Goal: Task Accomplishment & Management: Use online tool/utility

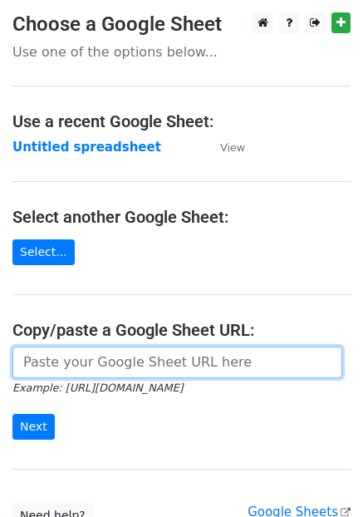
click at [93, 363] on input "url" at bounding box center [177, 363] width 330 height 32
paste input "https://docs.google.com/spreadsheets/d/1CMY-Jygb8W72pvKZoGpi5Ne_LhuAX9zfQJwzoLL…"
type input "https://docs.google.com/spreadsheets/d/1CMY-Jygb8W72pvKZoGpi5Ne_LhuAX9zfQJwzoLL…"
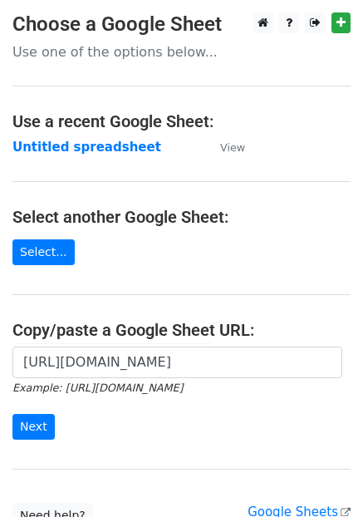
scroll to position [0, 0]
click at [32, 421] on input "Next" at bounding box center [33, 427] width 42 height 26
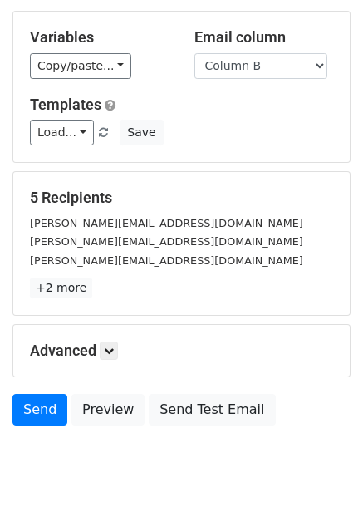
scroll to position [146, 0]
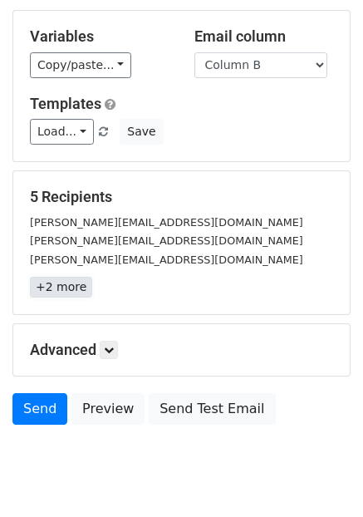
click at [60, 280] on link "+2 more" at bounding box center [61, 287] width 62 height 21
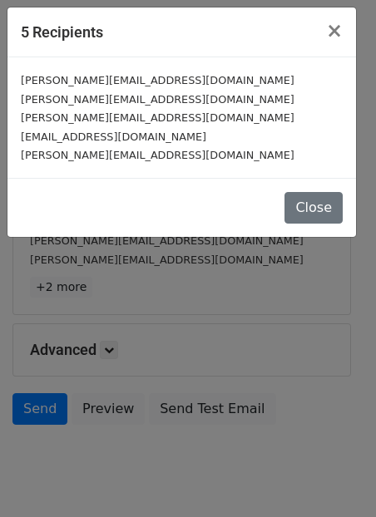
click at [123, 257] on div "5 Recipients × [PERSON_NAME][EMAIL_ADDRESS][DOMAIN_NAME] [PERSON_NAME][EMAIL_AD…" at bounding box center [188, 258] width 376 height 517
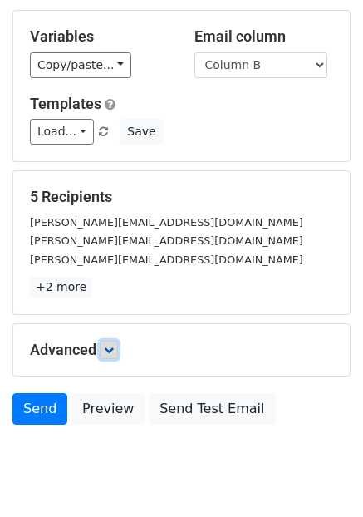
click at [106, 350] on link at bounding box center [109, 350] width 18 height 18
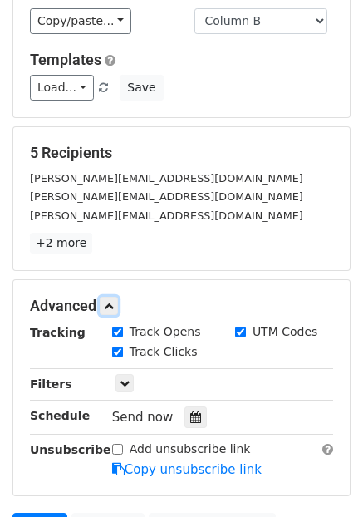
scroll to position [179, 0]
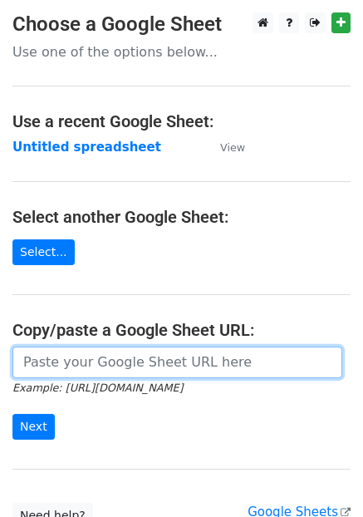
click at [111, 354] on input "url" at bounding box center [177, 363] width 330 height 32
paste input "https://docs.google.com/spreadsheets/d/1CMY-Jygb8W72pvKZoGpi5Ne_LhuAX9zfQJwzoLL…"
type input "https://docs.google.com/spreadsheets/d/1CMY-Jygb8W72pvKZoGpi5Ne_LhuAX9zfQJwzoLL…"
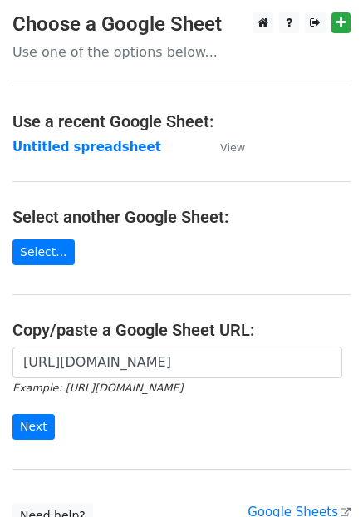
scroll to position [0, 0]
click at [43, 419] on input "Next" at bounding box center [33, 427] width 42 height 26
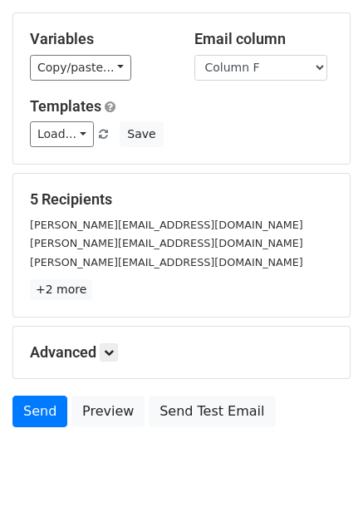
scroll to position [146, 0]
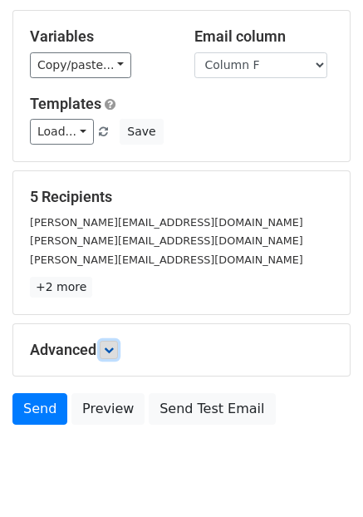
click at [113, 348] on icon at bounding box center [109, 350] width 10 height 10
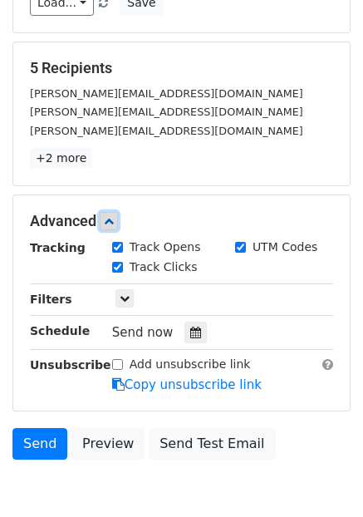
scroll to position [273, 0]
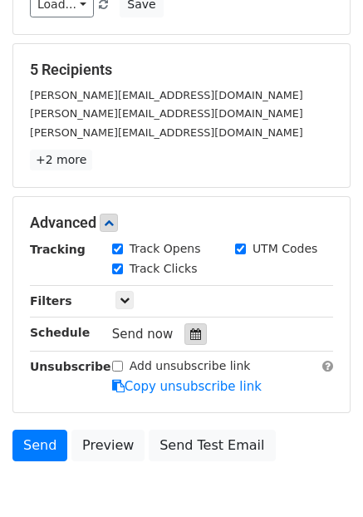
click at [190, 331] on icon at bounding box center [195, 334] width 11 height 12
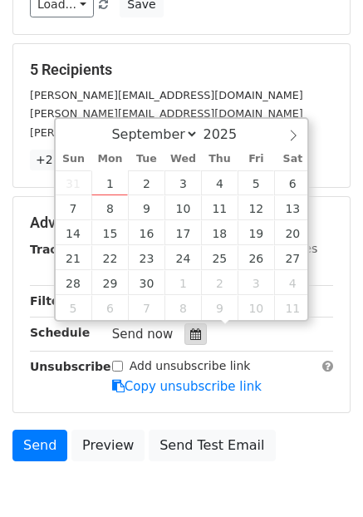
click at [190, 331] on icon at bounding box center [195, 334] width 11 height 12
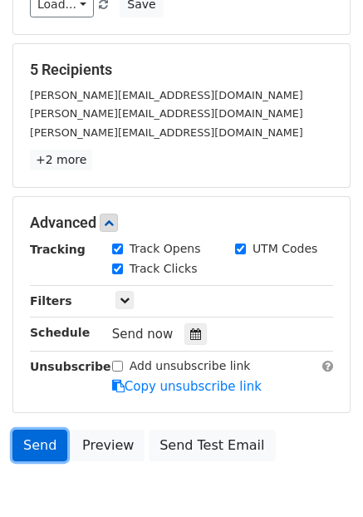
click at [42, 442] on link "Send" at bounding box center [39, 446] width 55 height 32
